Goal: Information Seeking & Learning: Check status

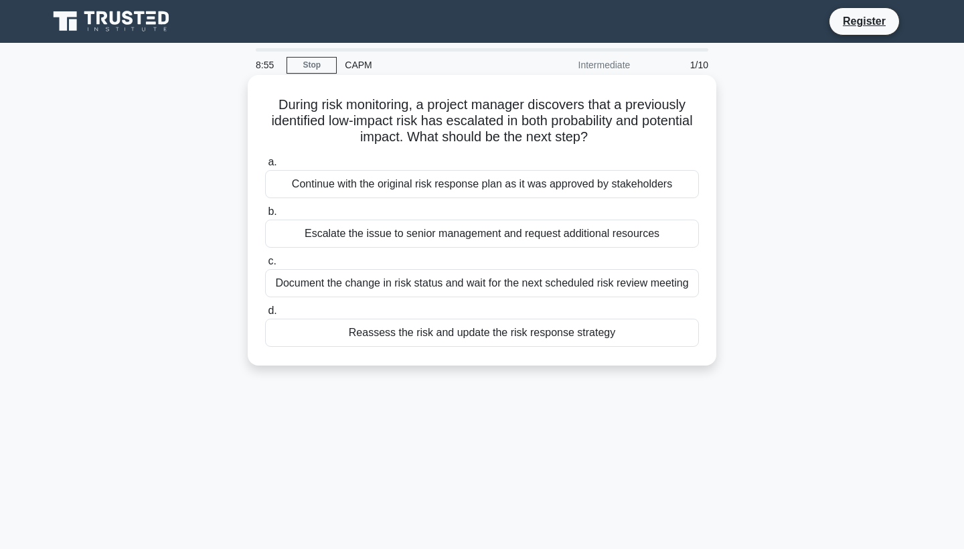
click at [394, 332] on div "Reassess the risk and update the risk response strategy" at bounding box center [482, 333] width 434 height 28
click at [265, 315] on input "d. Reassess the risk and update the risk response strategy" at bounding box center [265, 311] width 0 height 9
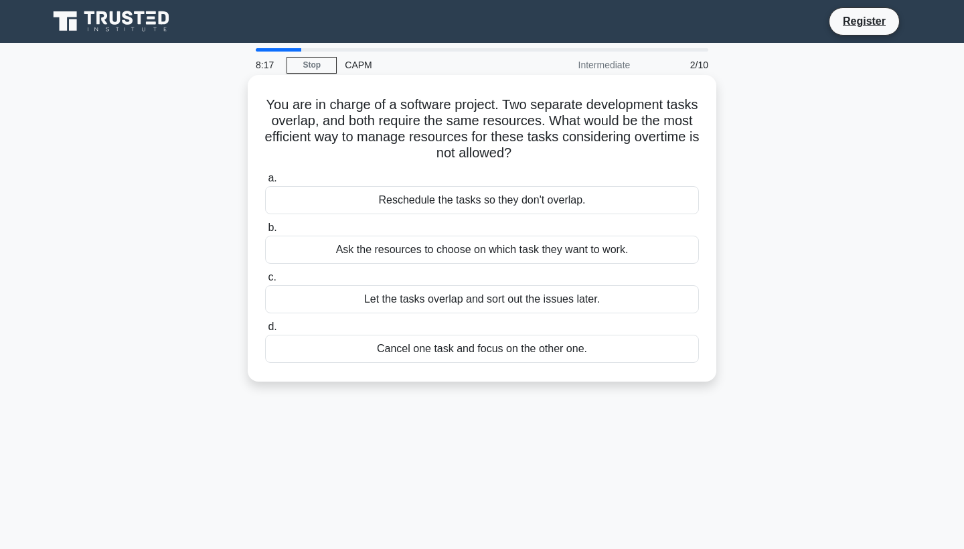
click at [425, 250] on div "Ask the resources to choose on which task they want to work." at bounding box center [482, 250] width 434 height 28
click at [265, 232] on input "b. Ask the resources to choose on which task they want to work." at bounding box center [265, 228] width 0 height 9
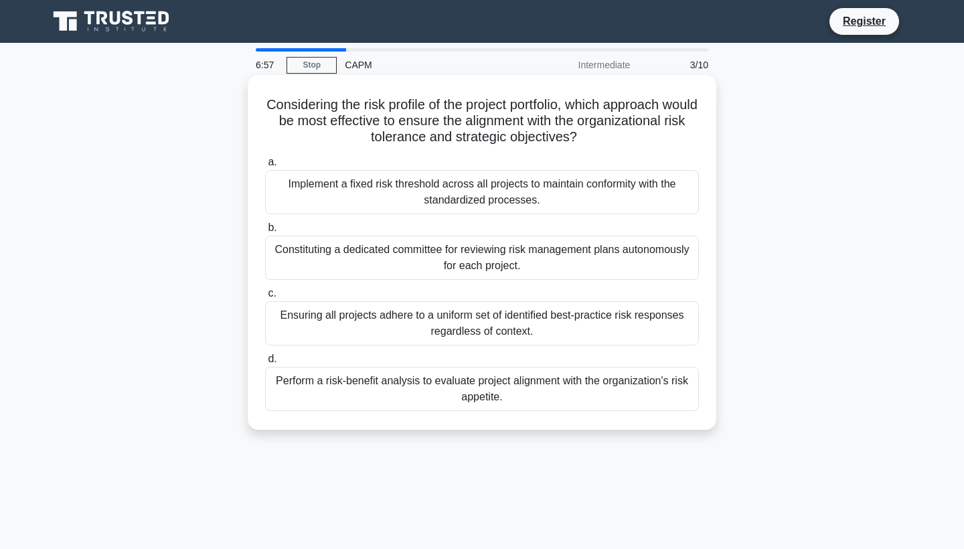
click at [530, 184] on div "Implement a fixed risk threshold across all projects to maintain conformity wit…" at bounding box center [482, 192] width 434 height 44
click at [265, 167] on input "a. Implement a fixed risk threshold across all projects to maintain conformity …" at bounding box center [265, 162] width 0 height 9
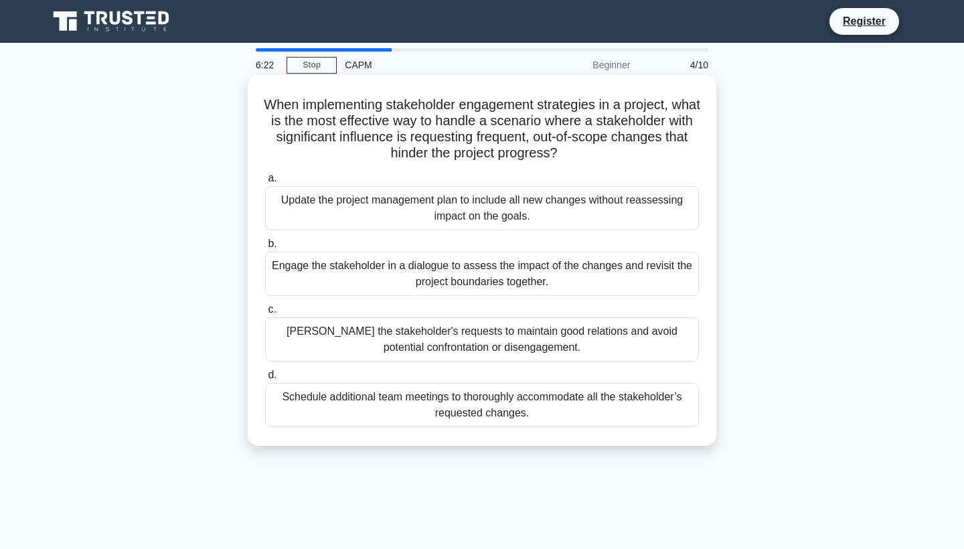
click at [409, 337] on div "Grant the stakeholder's requests to maintain good relations and avoid potential…" at bounding box center [482, 339] width 434 height 44
click at [265, 314] on input "c. Grant the stakeholder's requests to maintain good relations and avoid potent…" at bounding box center [265, 309] width 0 height 9
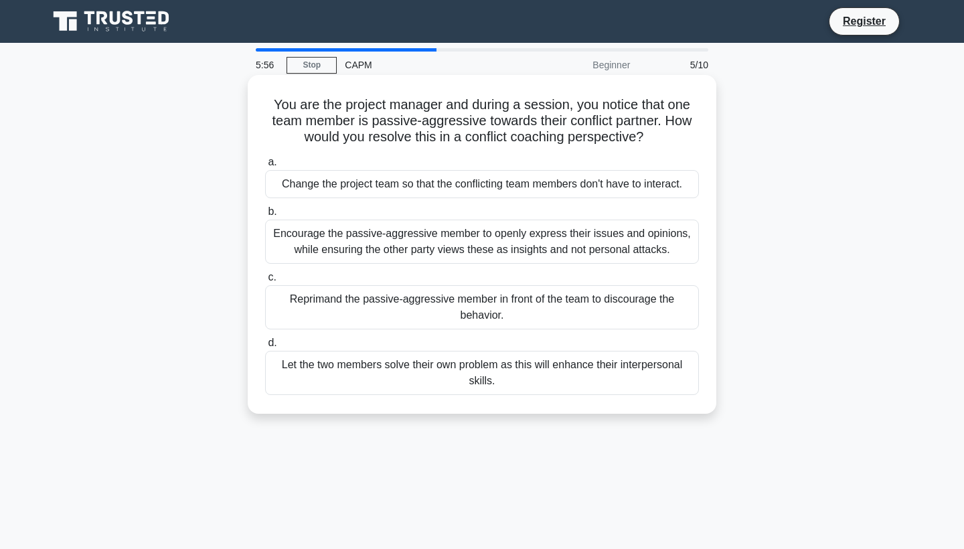
click at [400, 243] on div "Encourage the passive-aggressive member to openly express their issues and opin…" at bounding box center [482, 242] width 434 height 44
click at [265, 216] on input "b. Encourage the passive-aggressive member to openly express their issues and o…" at bounding box center [265, 212] width 0 height 9
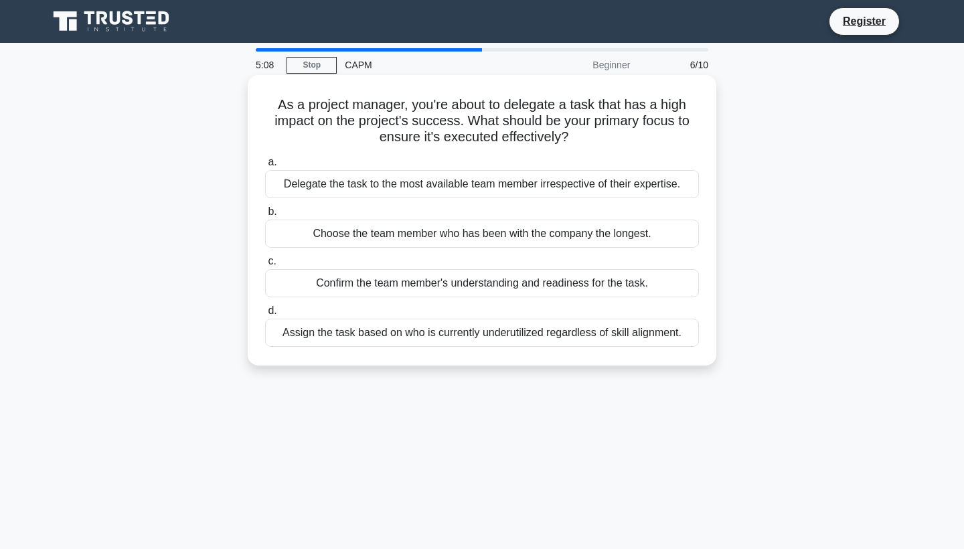
click at [507, 285] on div "Confirm the team member's understanding and readiness for the task." at bounding box center [482, 283] width 434 height 28
click at [265, 266] on input "c. Confirm the team member's understanding and readiness for the task." at bounding box center [265, 261] width 0 height 9
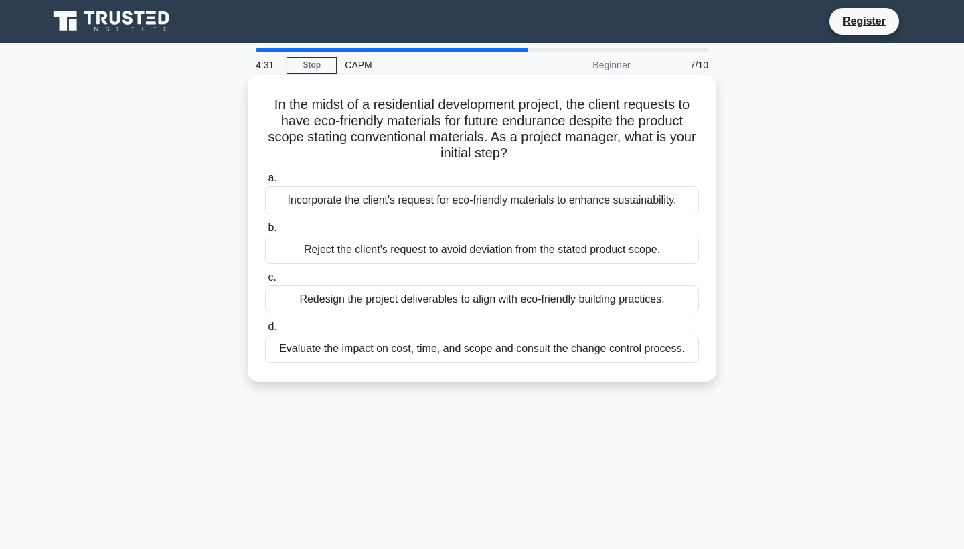
click at [417, 348] on div "Evaluate the impact on cost, time, and scope and consult the change control pro…" at bounding box center [482, 349] width 434 height 28
click at [265, 331] on input "d. Evaluate the impact on cost, time, and scope and consult the change control …" at bounding box center [265, 327] width 0 height 9
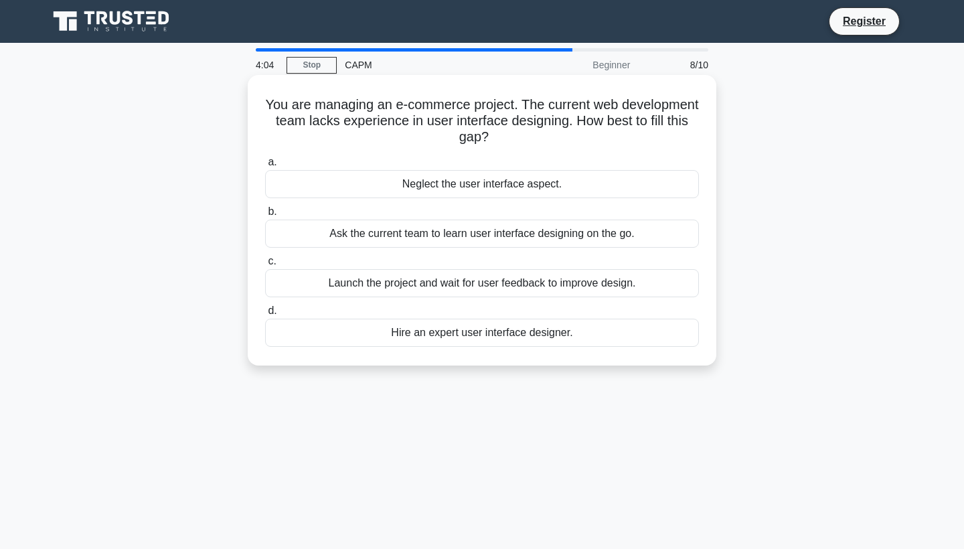
click at [447, 335] on div "Hire an expert user interface designer." at bounding box center [482, 333] width 434 height 28
click at [265, 315] on input "d. Hire an expert user interface designer." at bounding box center [265, 311] width 0 height 9
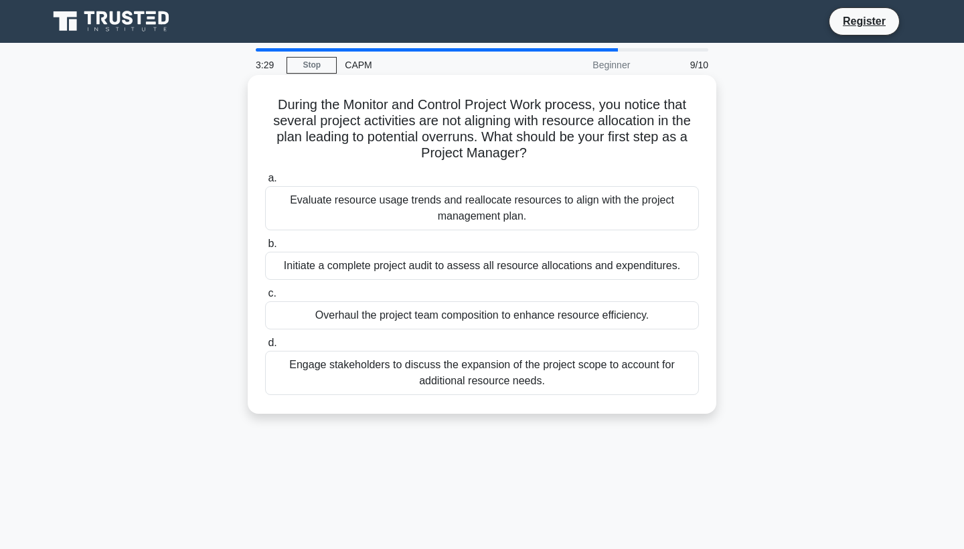
click at [562, 196] on div "Evaluate resource usage trends and reallocate resources to align with the proje…" at bounding box center [482, 208] width 434 height 44
click at [265, 183] on input "a. Evaluate resource usage trends and reallocate resources to align with the pr…" at bounding box center [265, 178] width 0 height 9
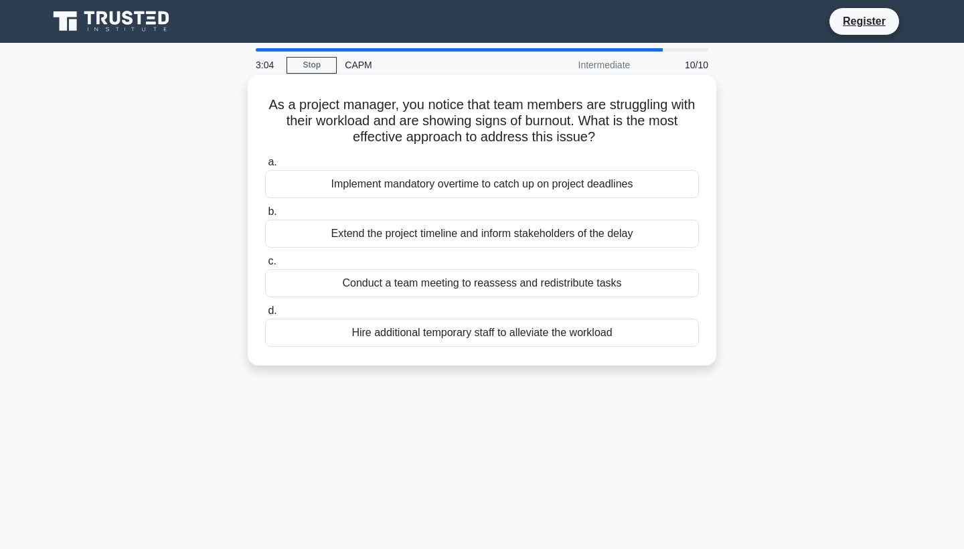
click at [473, 338] on div "Hire additional temporary staff to alleviate the workload" at bounding box center [482, 333] width 434 height 28
click at [265, 315] on input "d. Hire additional temporary staff to alleviate the workload" at bounding box center [265, 311] width 0 height 9
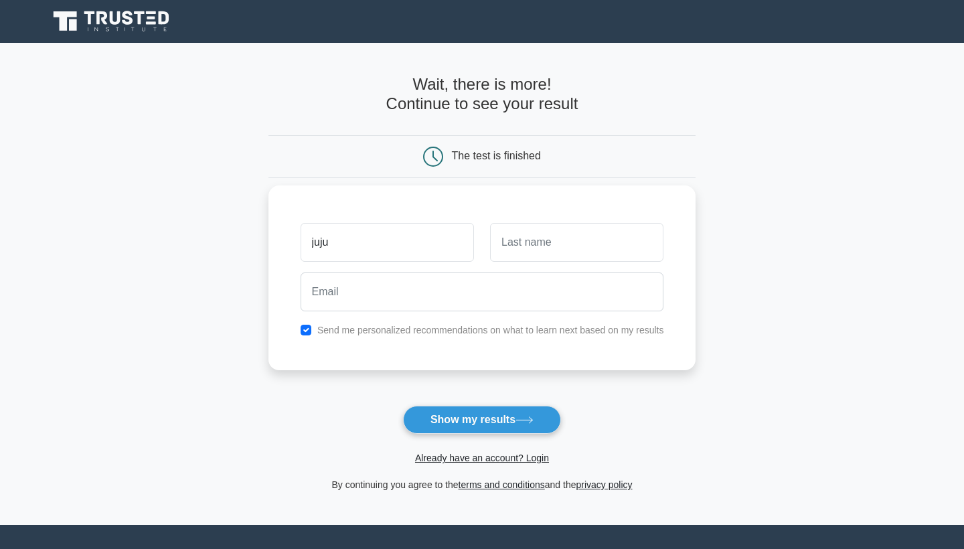
type input "juju"
type input "ws"
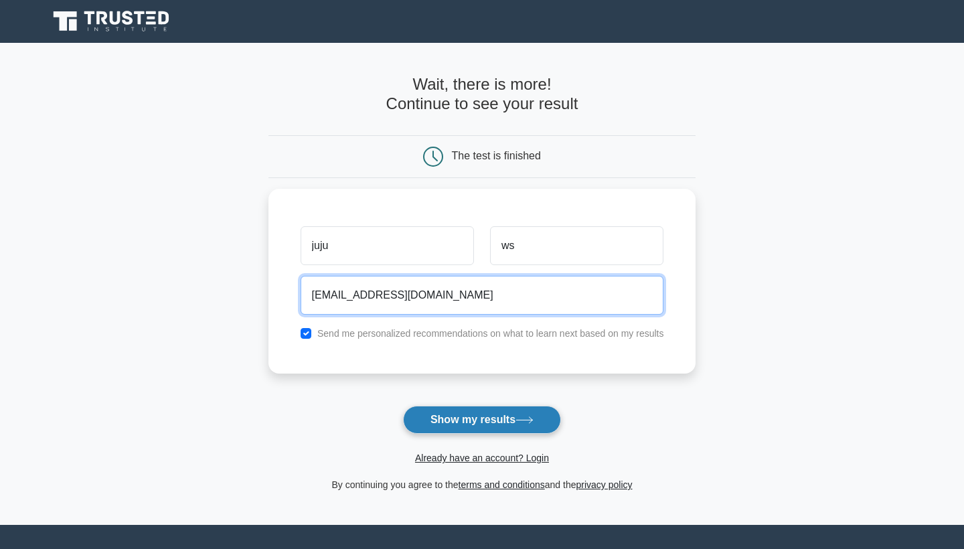
type input "aljoharaalhethale@gmail.com"
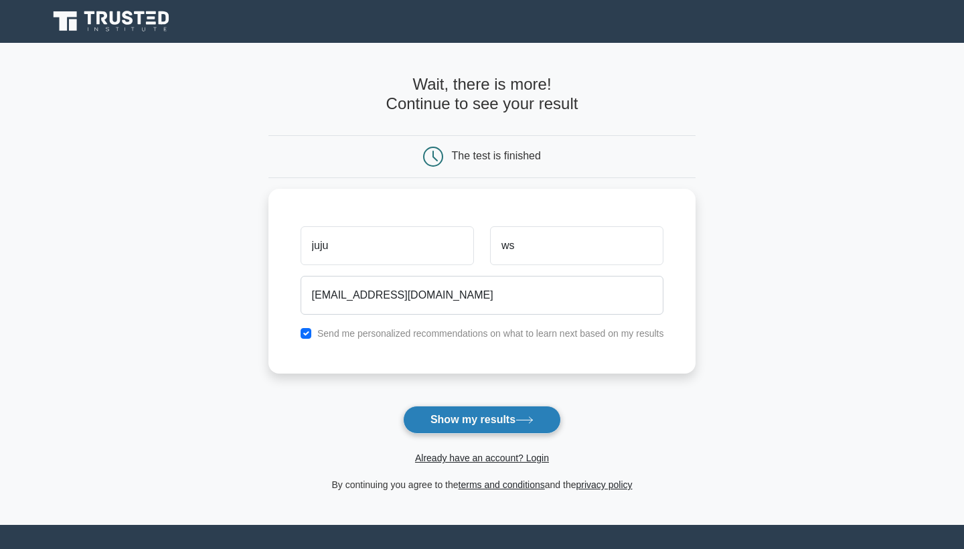
click at [507, 415] on button "Show my results" at bounding box center [482, 420] width 158 height 28
click at [520, 426] on form "Wait, there is more! Continue to see your result The test is finished juju ws" at bounding box center [483, 284] width 428 height 418
click at [513, 420] on form "Wait, there is more! Continue to see your result The test is finished juju ws" at bounding box center [483, 284] width 428 height 418
click at [479, 423] on form "Wait, there is more! Continue to see your result The test is finished juju ws" at bounding box center [483, 284] width 428 height 418
click at [458, 418] on form "Wait, there is more! Continue to see your result The test is finished juju ws" at bounding box center [483, 284] width 428 height 418
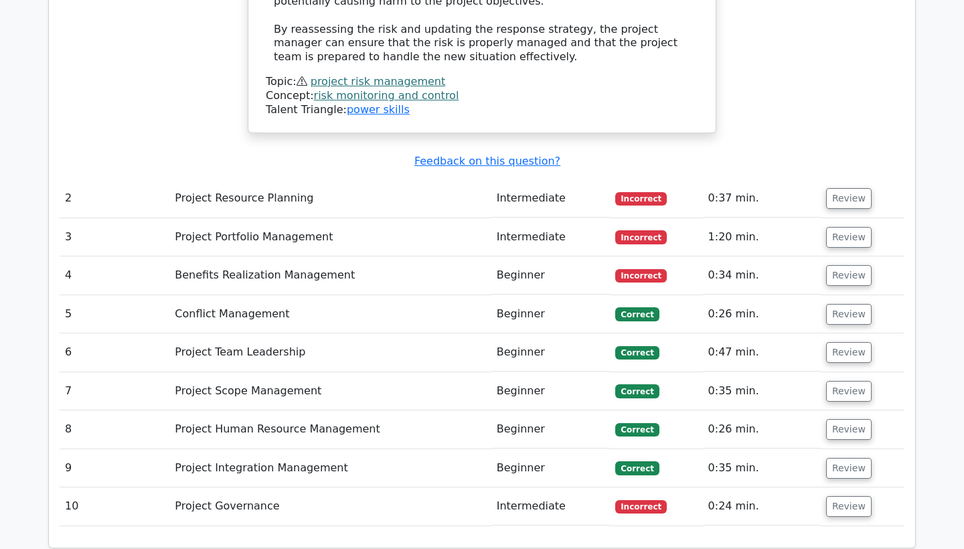
scroll to position [1979, 0]
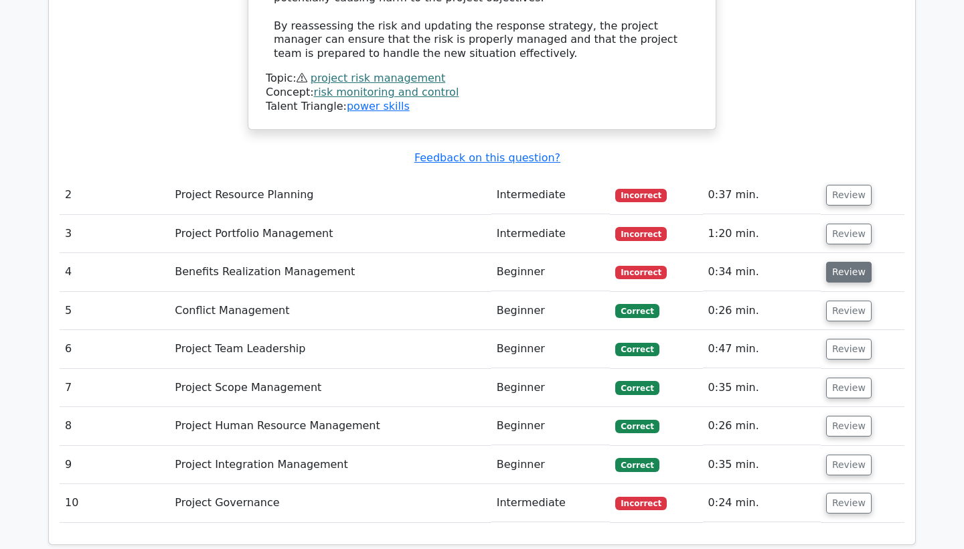
click at [849, 262] on button "Review" at bounding box center [849, 272] width 46 height 21
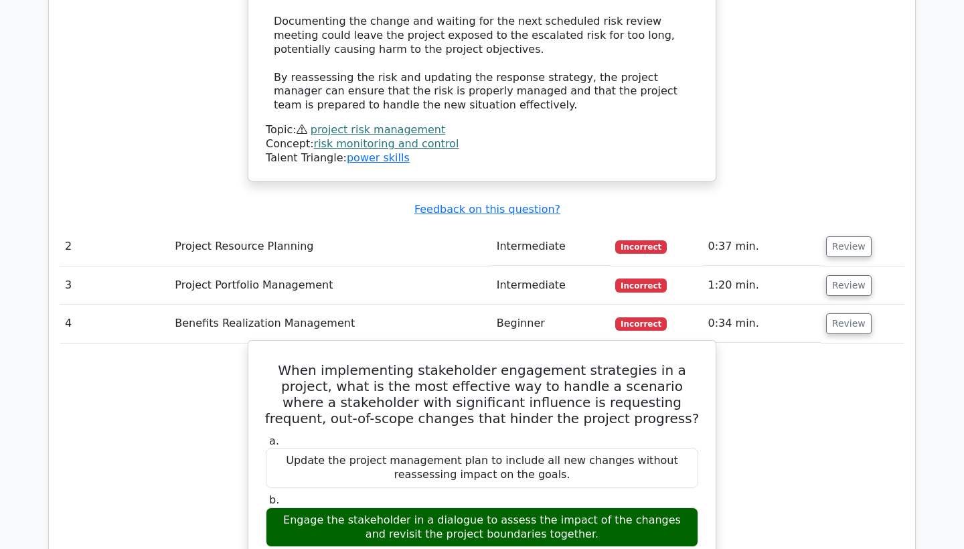
scroll to position [1926, 0]
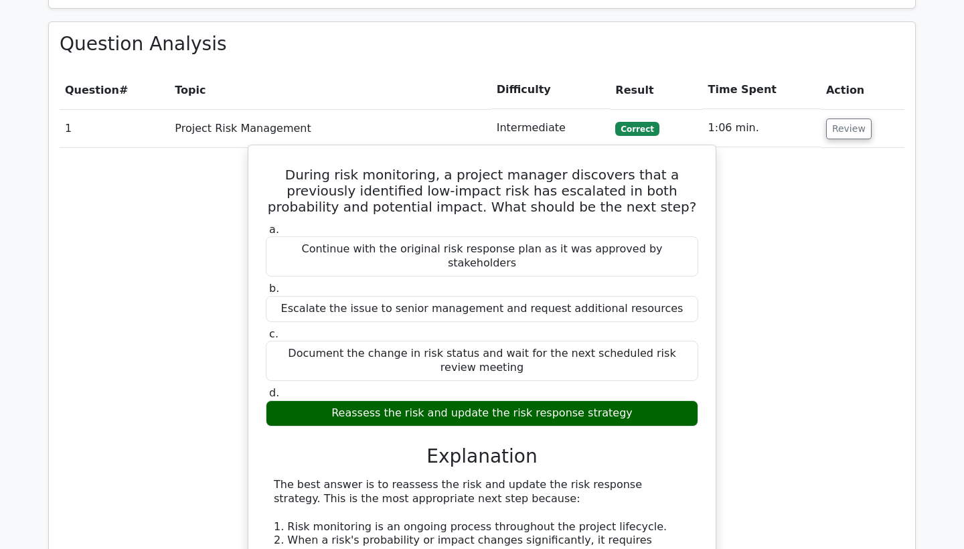
scroll to position [1195, 0]
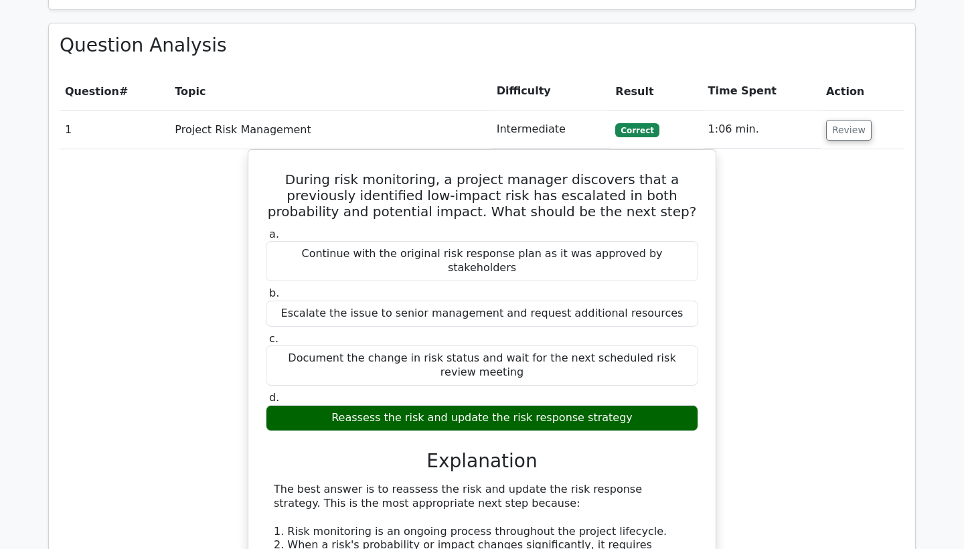
click at [627, 123] on span "Correct" at bounding box center [637, 129] width 44 height 13
